Goal: Information Seeking & Learning: Learn about a topic

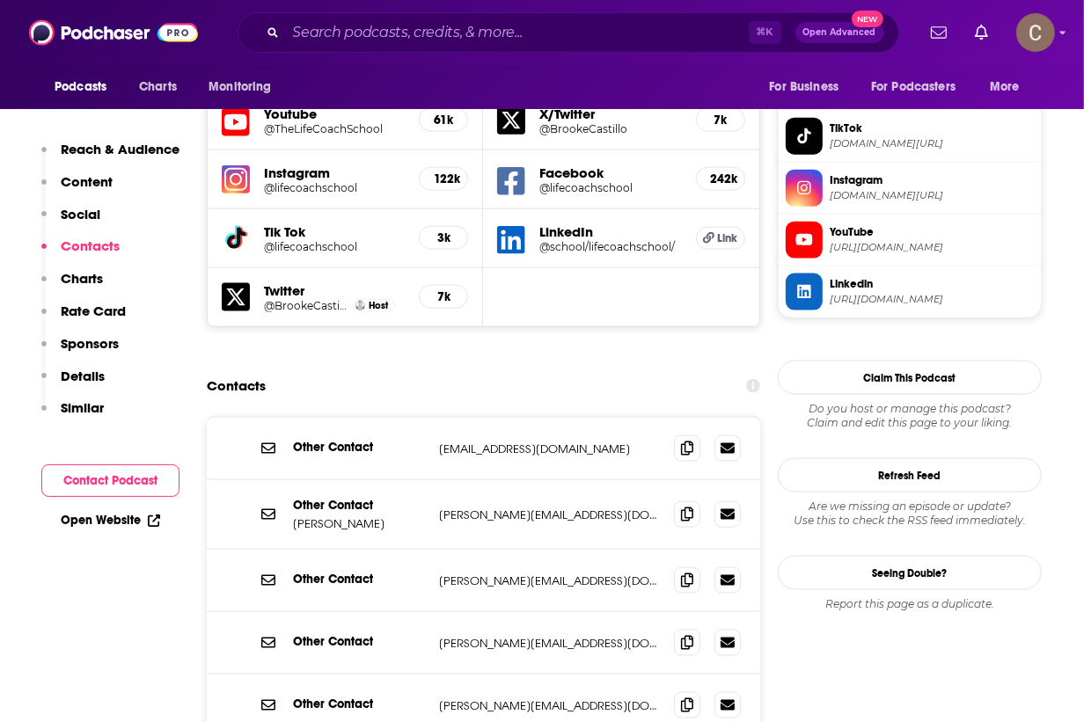
scroll to position [1598, 0]
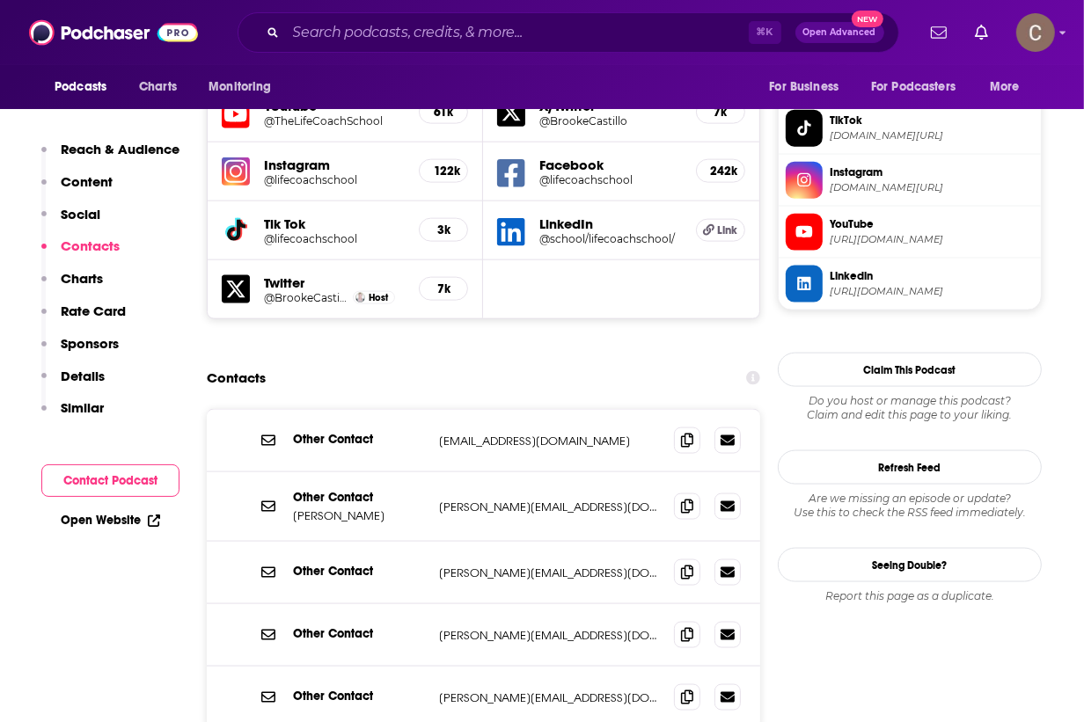
click at [623, 542] on div "Other Contact [PERSON_NAME][EMAIL_ADDRESS][DOMAIN_NAME] [PERSON_NAME][EMAIL_ADD…" at bounding box center [483, 573] width 553 height 62
drag, startPoint x: 622, startPoint y: 481, endPoint x: 474, endPoint y: 481, distance: 147.8
click at [474, 566] on p "[PERSON_NAME][EMAIL_ADDRESS][DOMAIN_NAME]" at bounding box center [549, 573] width 221 height 15
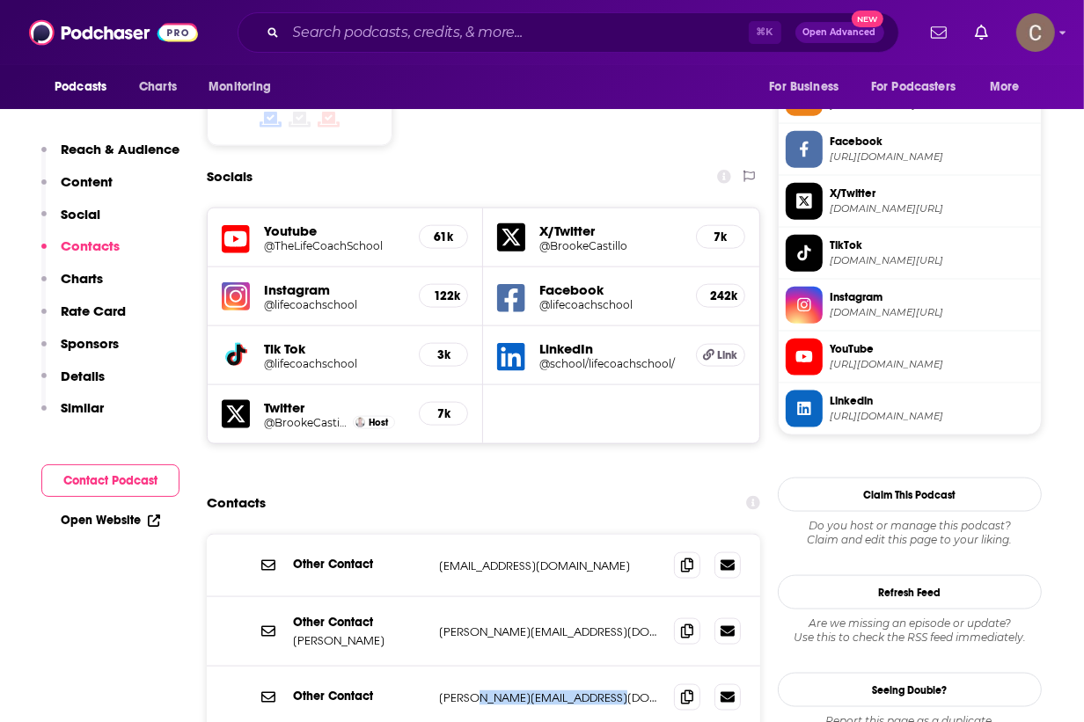
scroll to position [1487, 0]
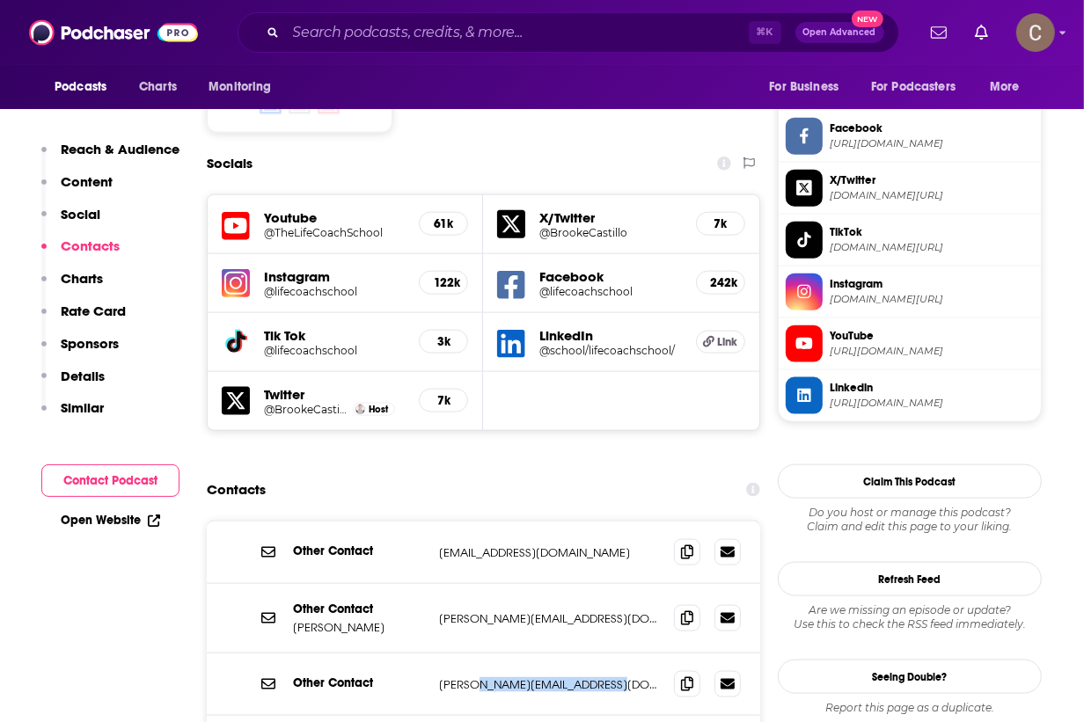
copy p "[DOMAIN_NAME]"
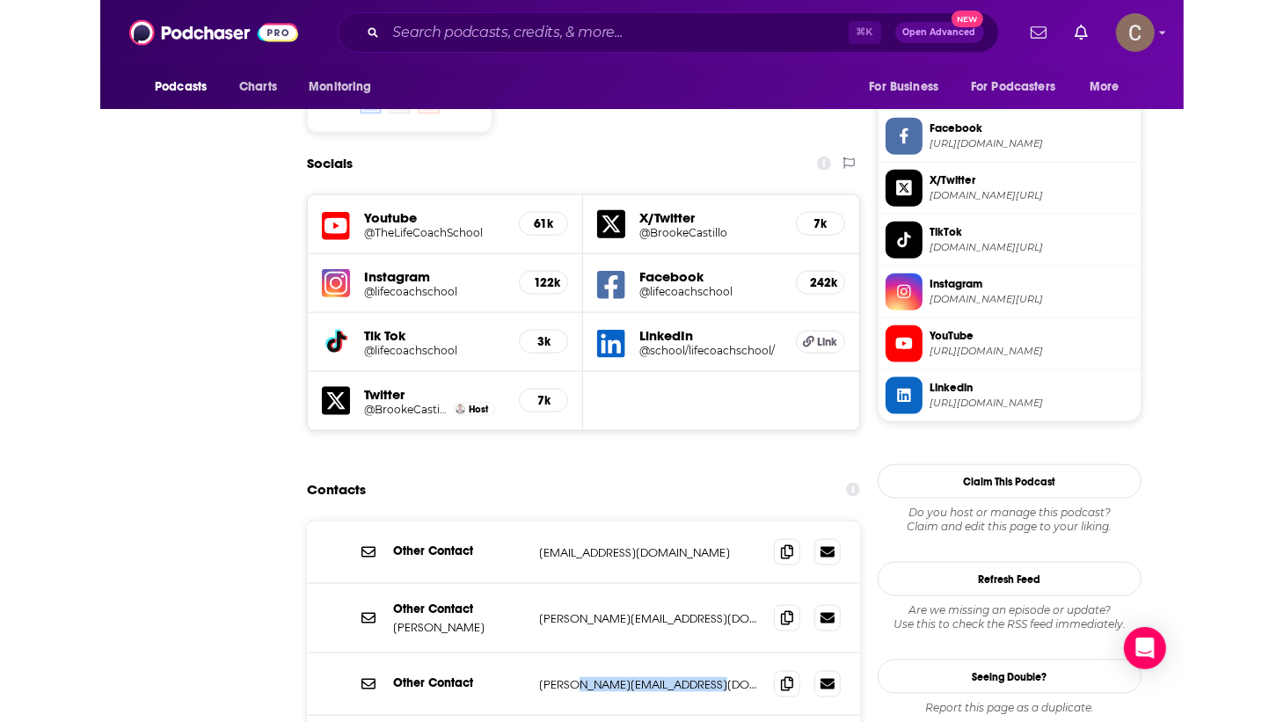
scroll to position [0, 0]
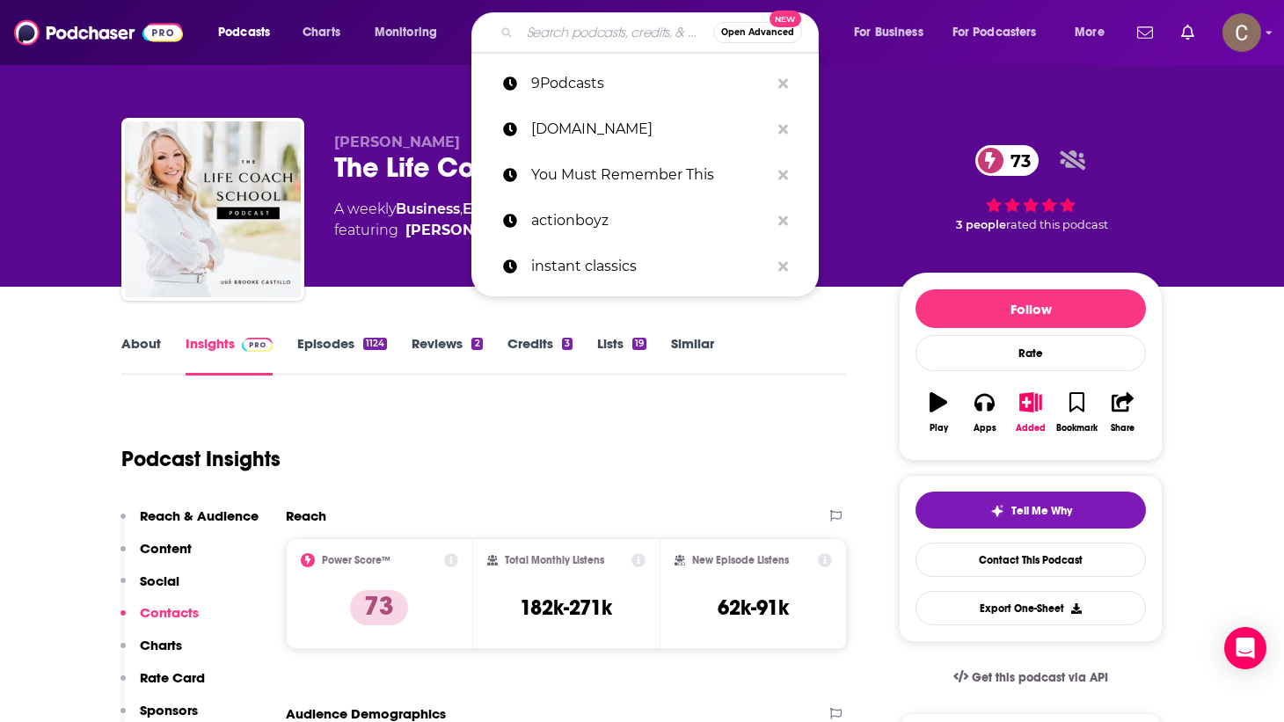
click at [537, 24] on input "Search podcasts, credits, & more..." at bounding box center [617, 32] width 194 height 28
type input ":"
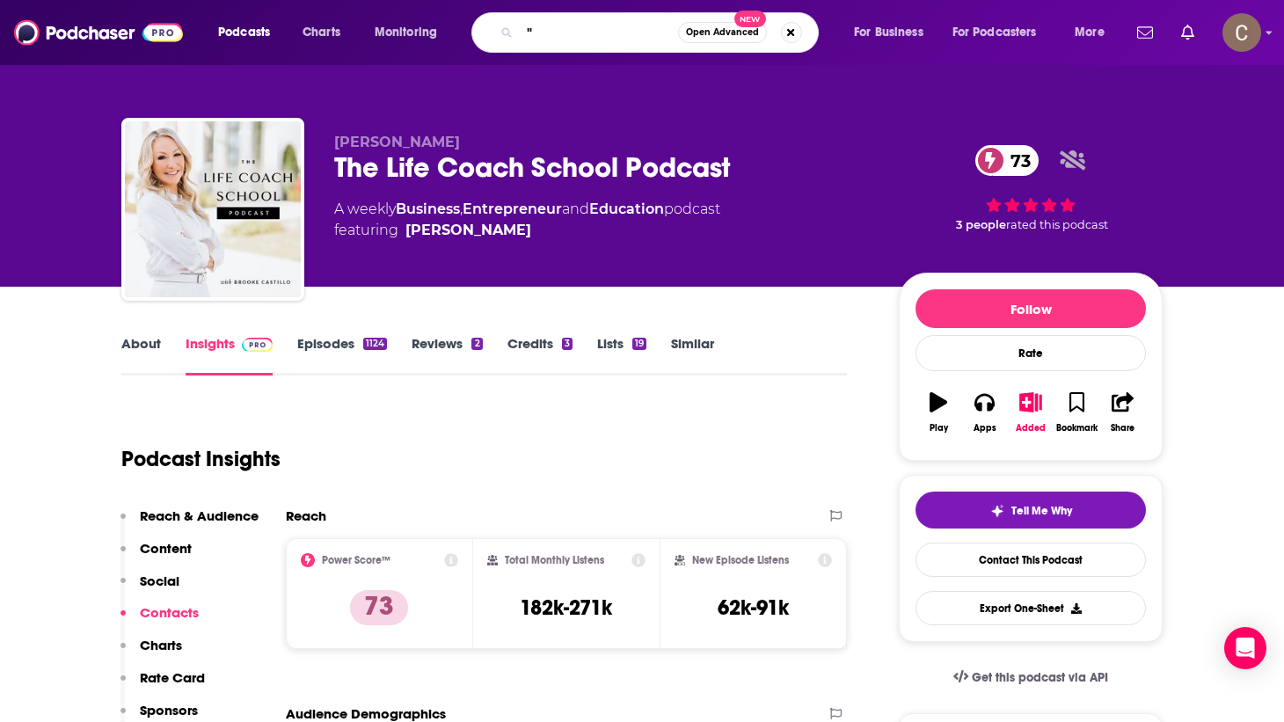
paste input "Tales Of Grace"
type input ""Tales Of Grace""
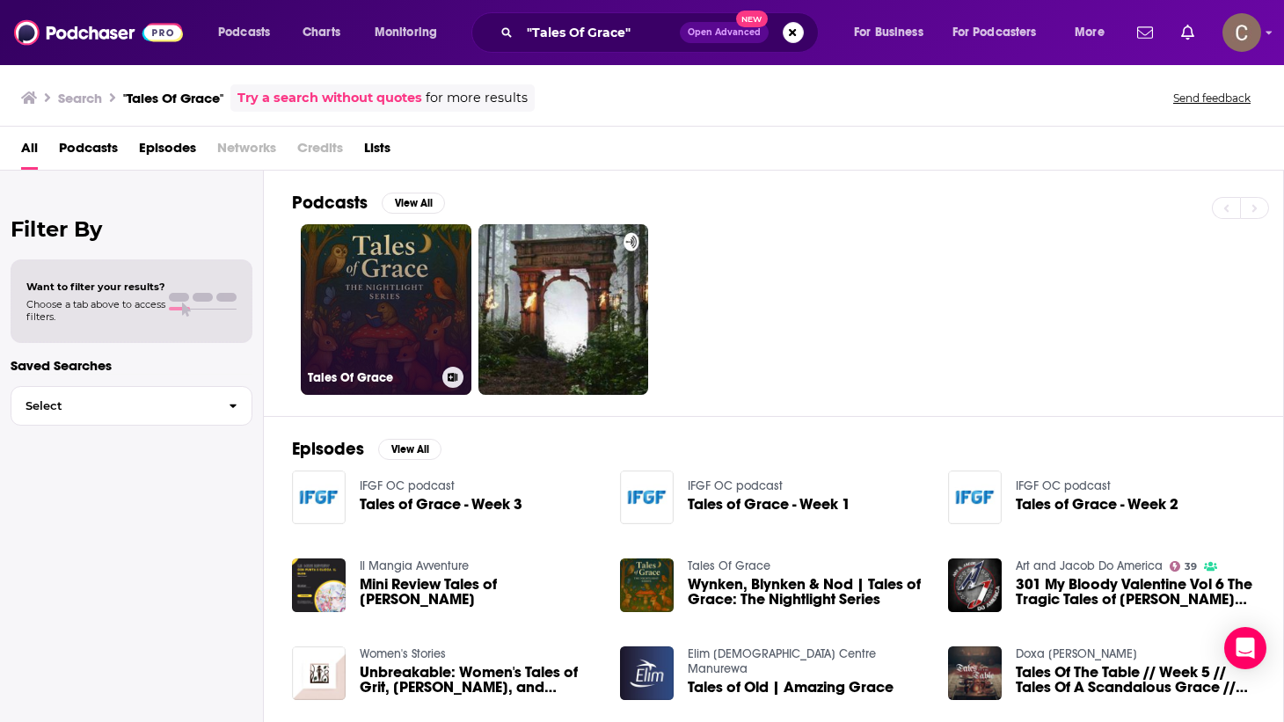
click at [359, 255] on link "Tales Of Grace" at bounding box center [386, 309] width 171 height 171
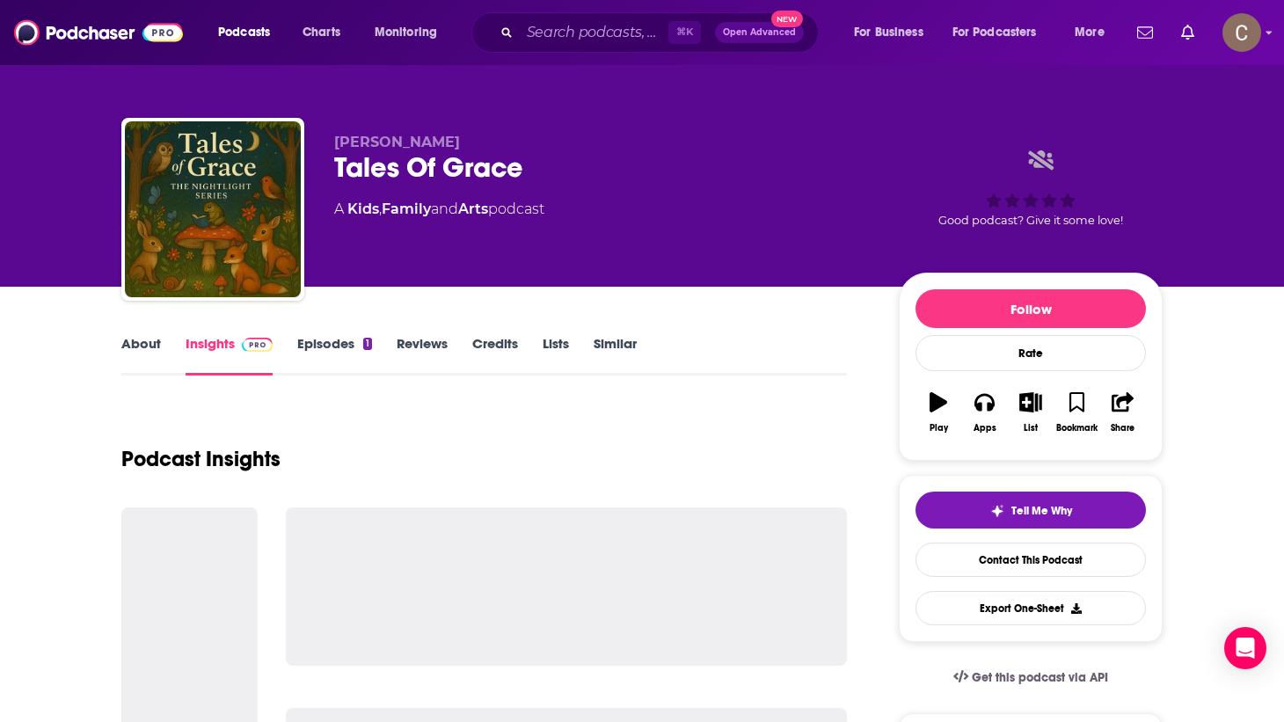
click at [322, 347] on link "Episodes 1" at bounding box center [334, 355] width 75 height 40
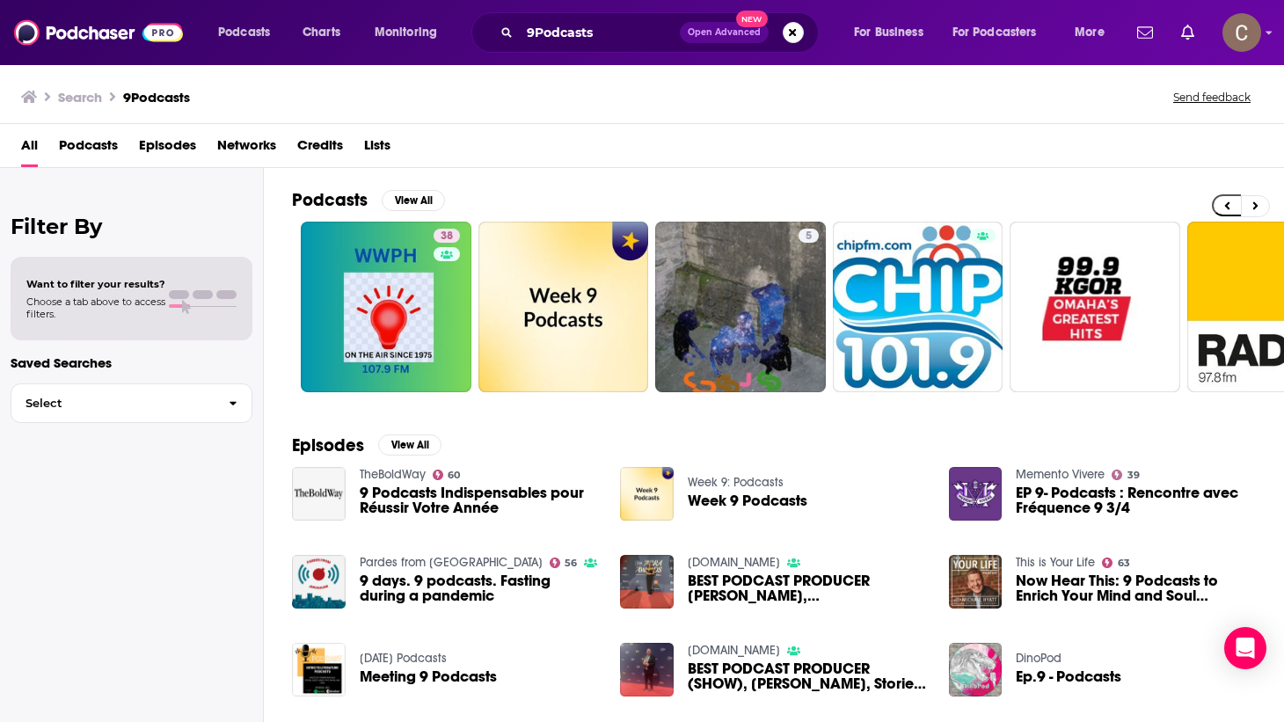
scroll to position [0, 561]
